Goal: Information Seeking & Learning: Learn about a topic

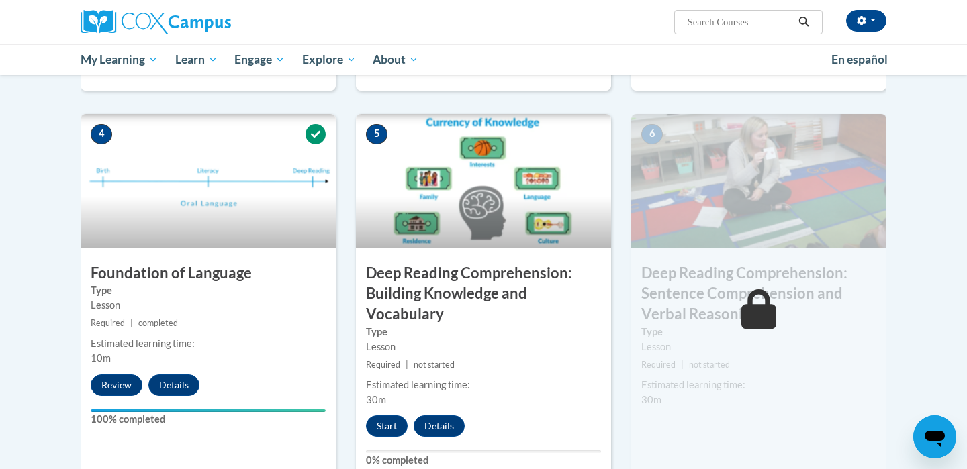
scroll to position [661, 0]
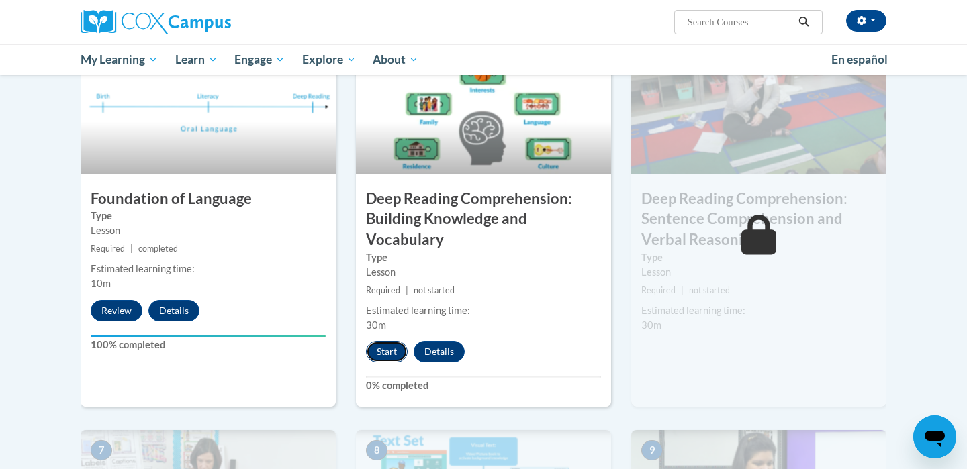
click at [391, 350] on button "Start" at bounding box center [387, 351] width 42 height 21
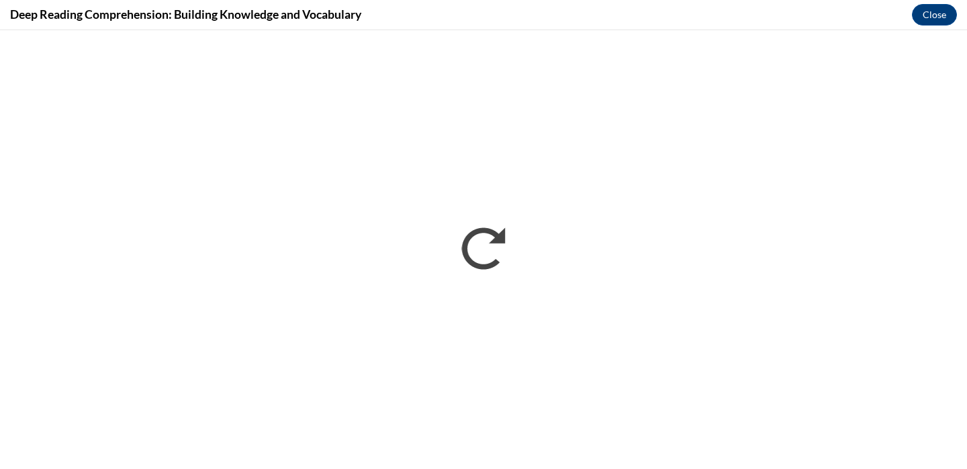
scroll to position [0, 0]
